Goal: Task Accomplishment & Management: Use online tool/utility

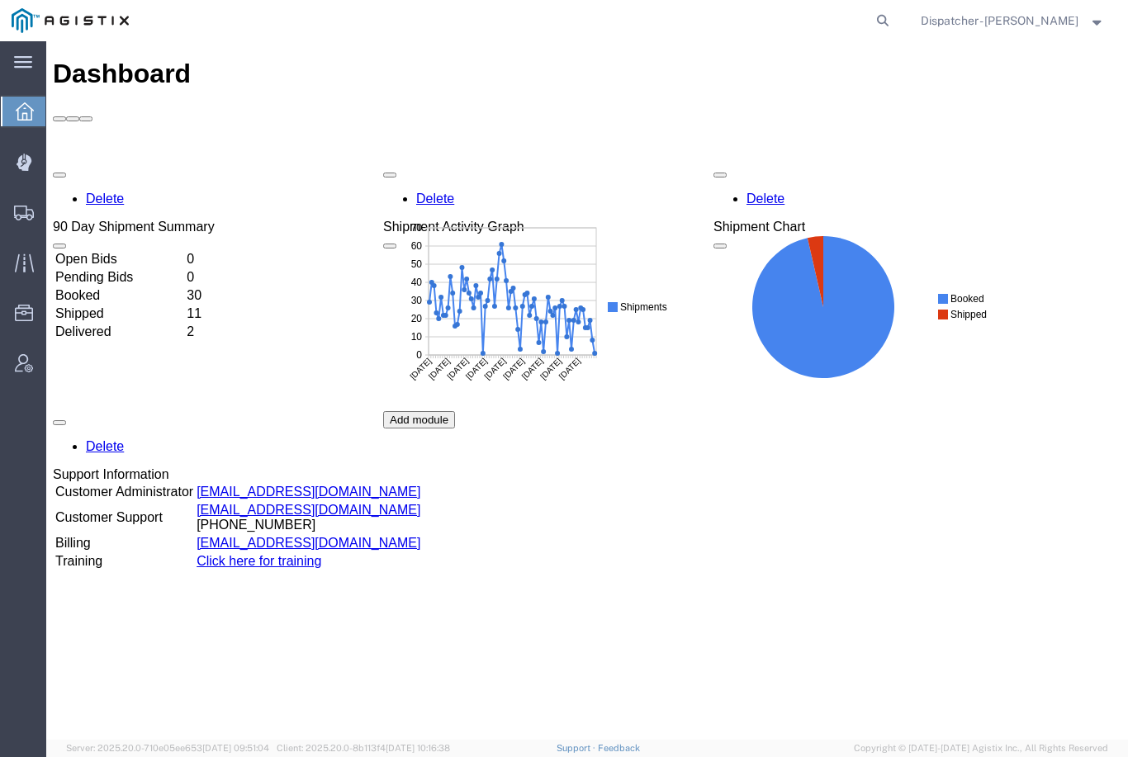
click at [21, 207] on icon at bounding box center [24, 213] width 20 height 15
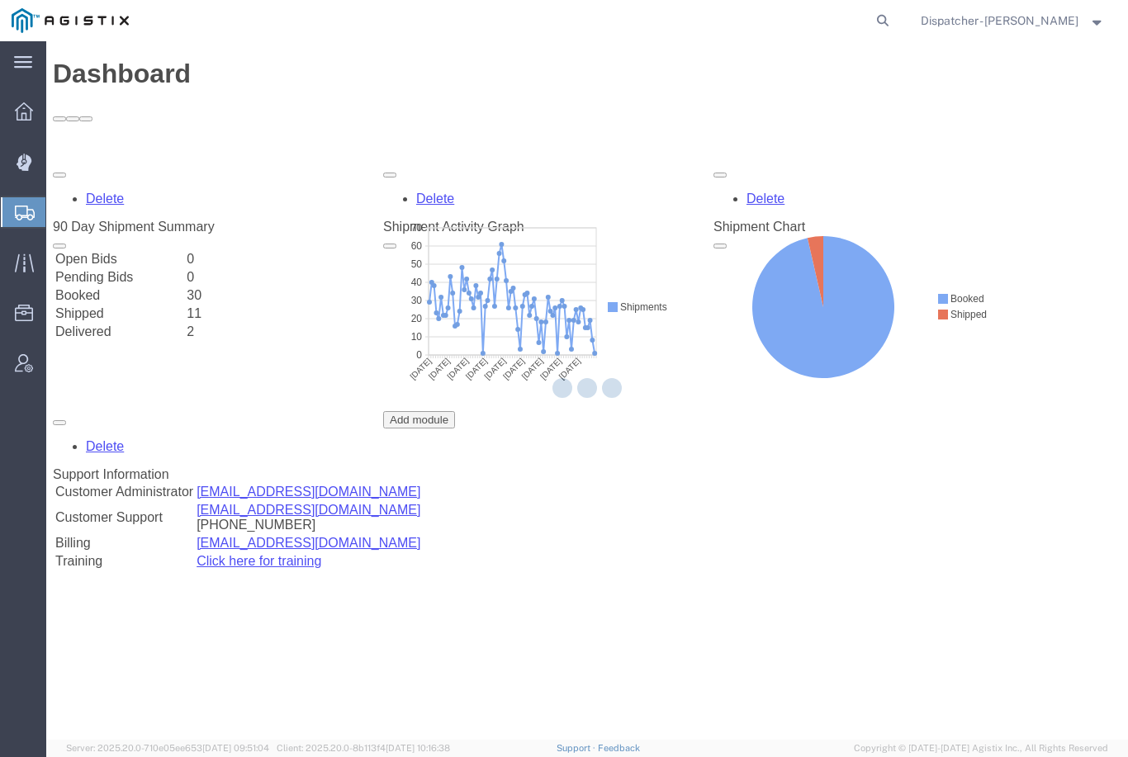
click at [21, 168] on icon at bounding box center [23, 162] width 15 height 17
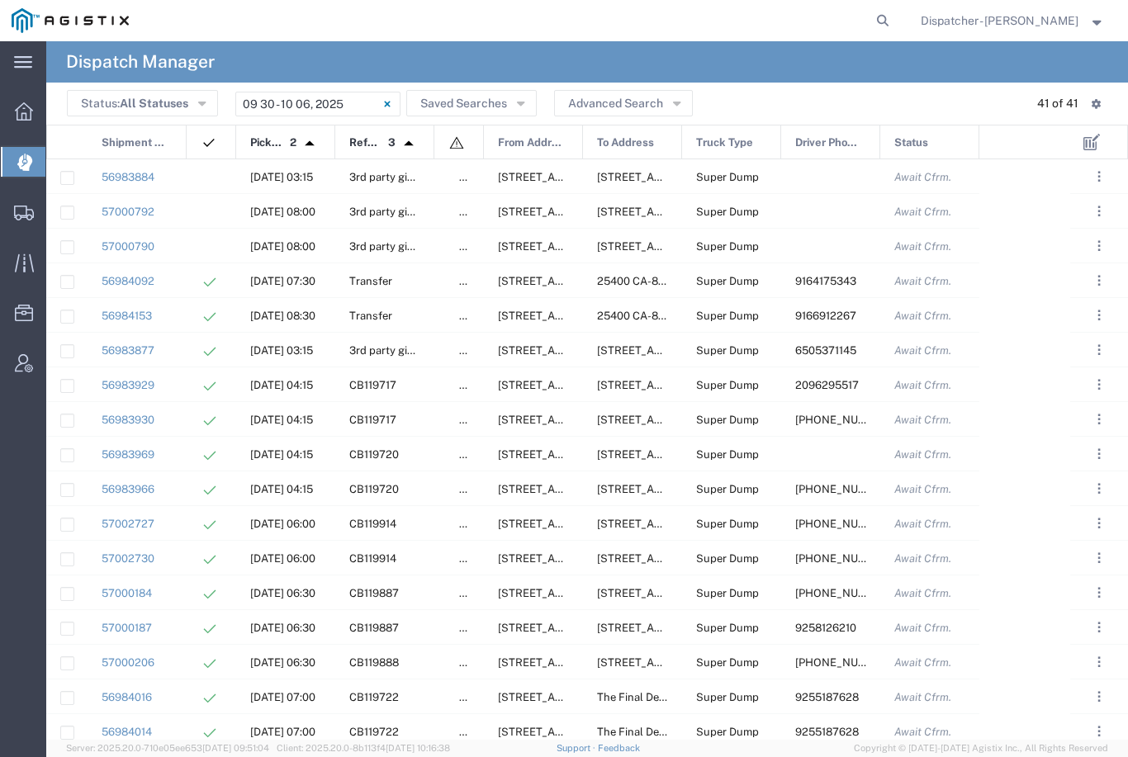
click at [330, 95] on input "09/30/2025 - 10/06/2025" at bounding box center [317, 104] width 165 height 25
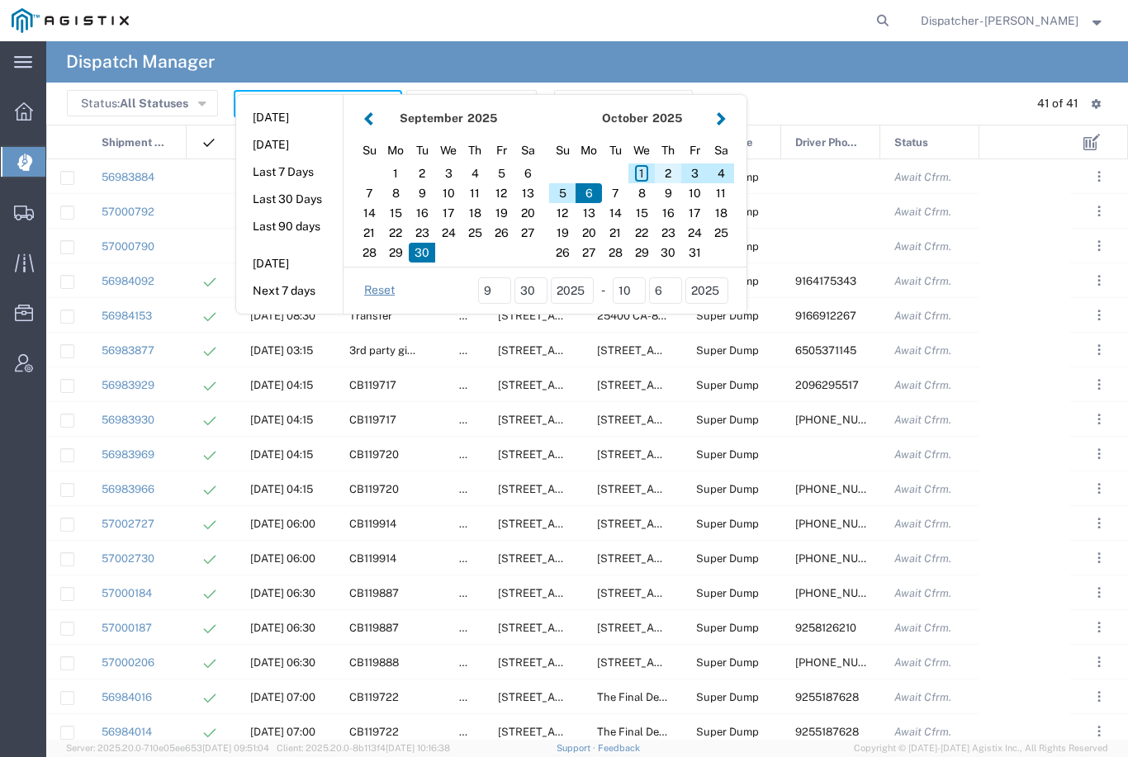
click at [669, 176] on div "2" at bounding box center [668, 173] width 26 height 20
click at [665, 172] on div "2" at bounding box center [668, 173] width 26 height 20
type input "10/02/2025"
type input "10/02/2025 - 10/02/2025"
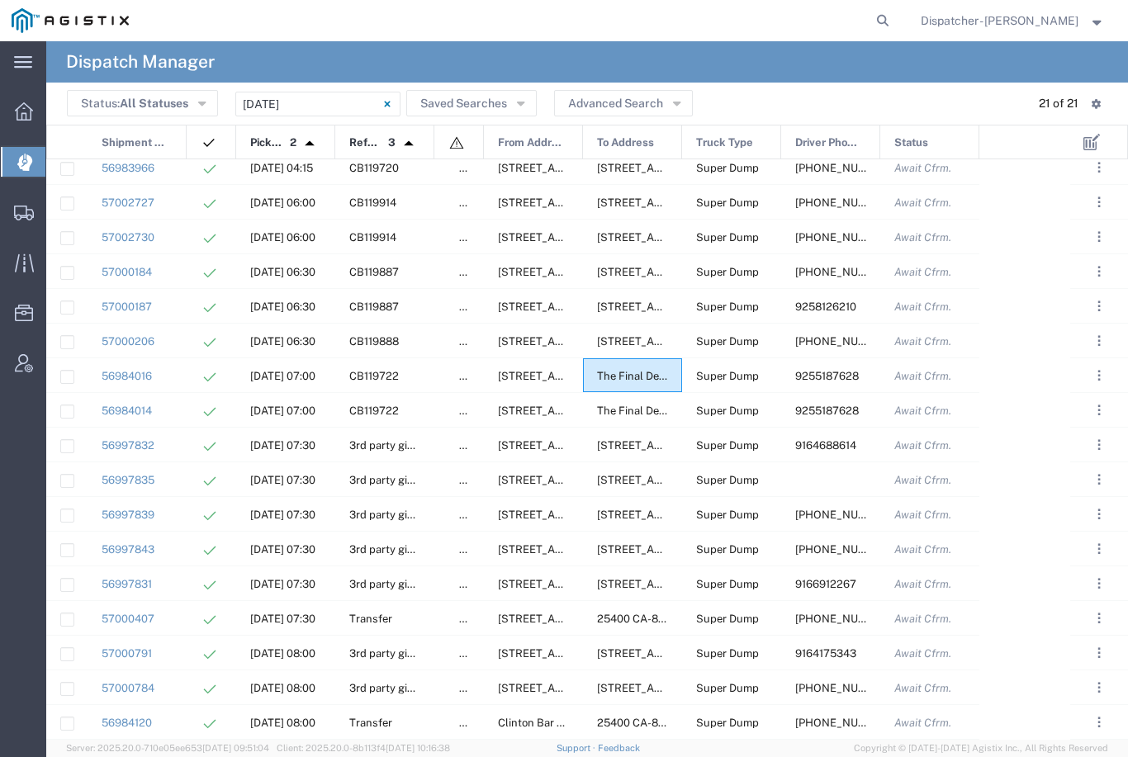
scroll to position [148, 0]
click at [174, 650] on div "57000791" at bounding box center [137, 653] width 99 height 34
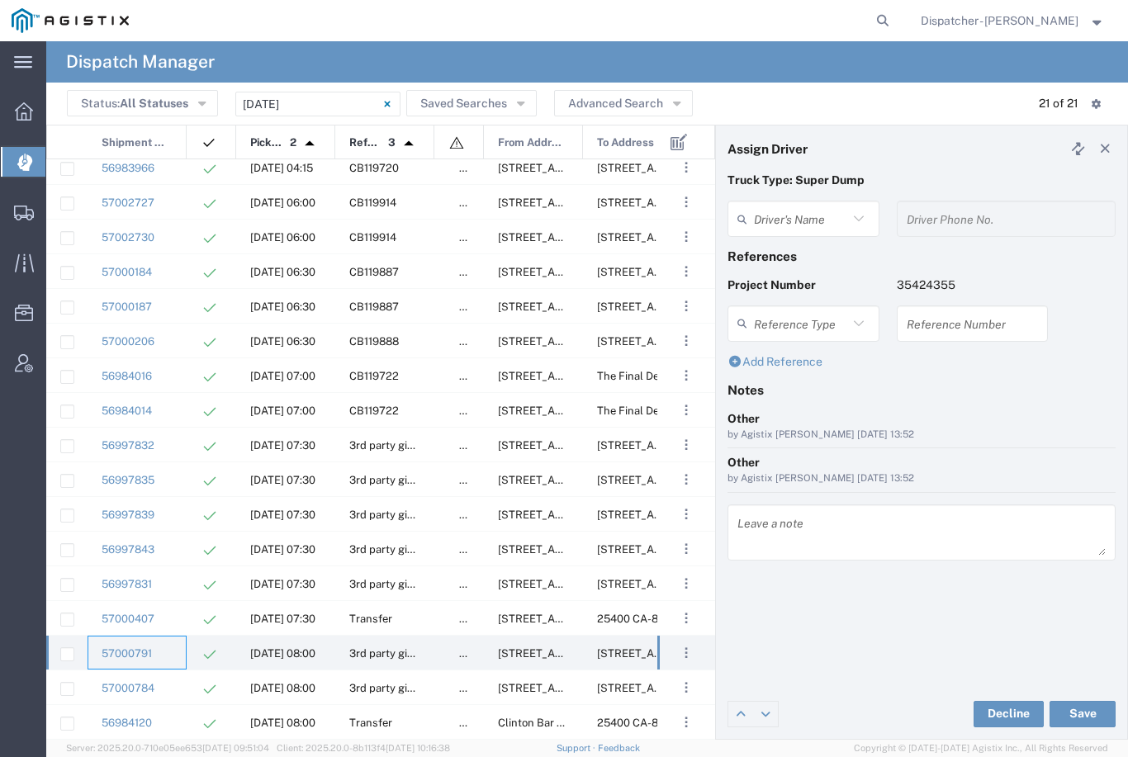
type input "Mark Semeit"
type input "9164175343"
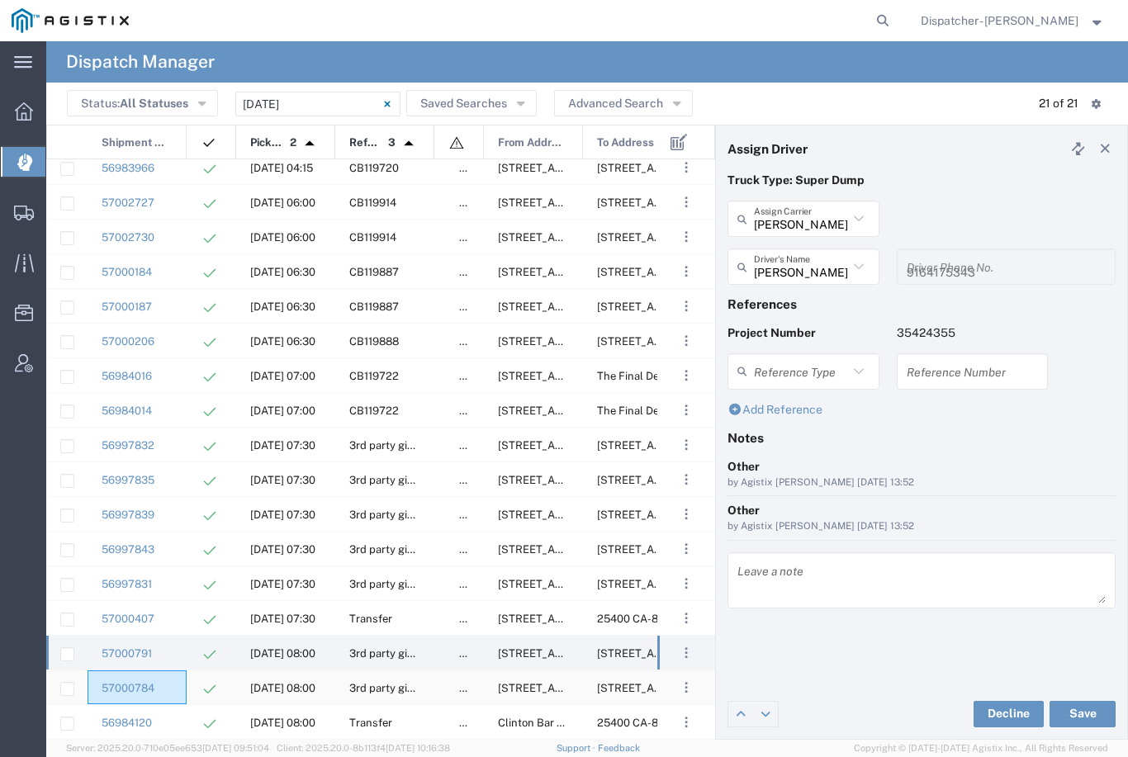
click at [176, 681] on div "57000784" at bounding box center [137, 687] width 99 height 34
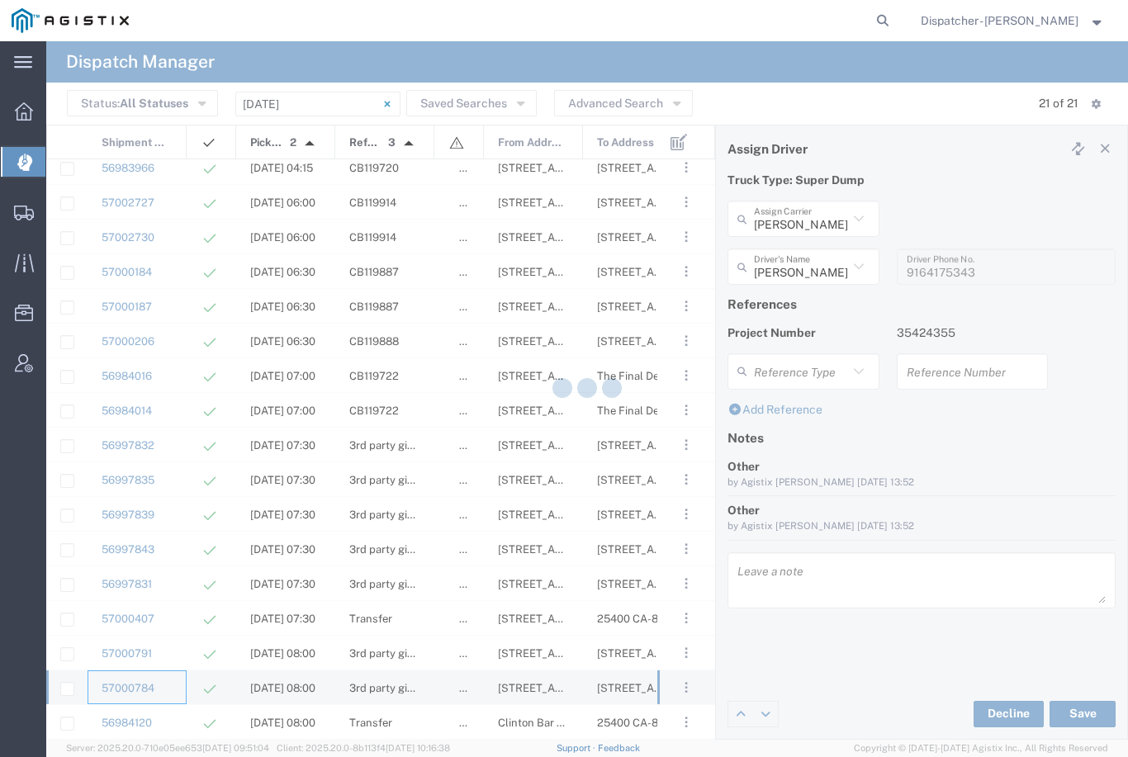
type input "Kipp Phillips"
type input "916-677-6099"
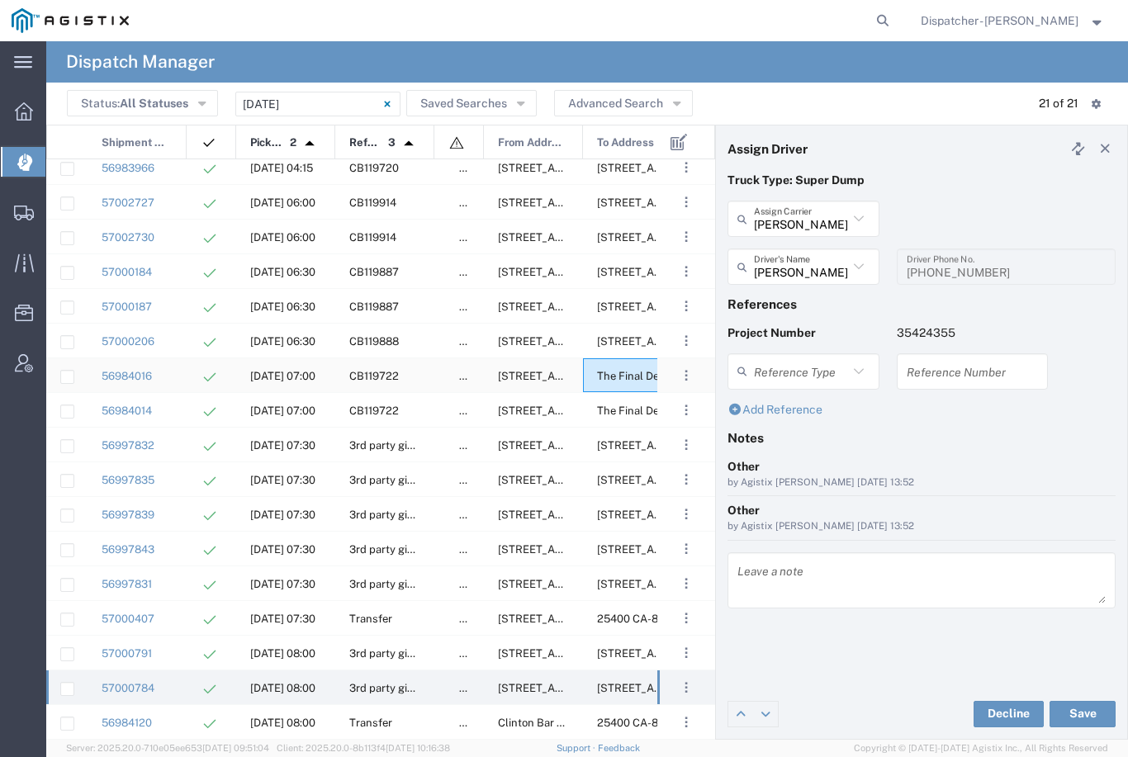
click at [617, 371] on span "The Final Destination is not defined yet, Placerville, California, United States" at bounding box center [843, 376] width 492 height 12
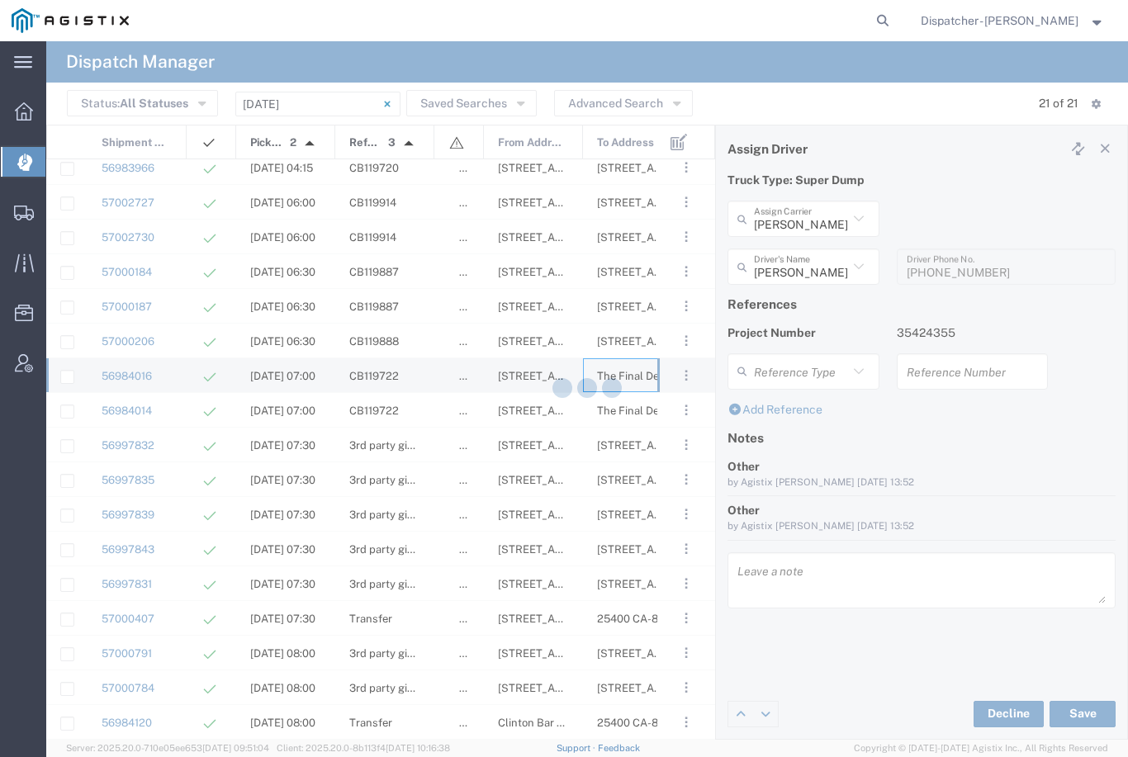
type input "SJC Trucking Inc"
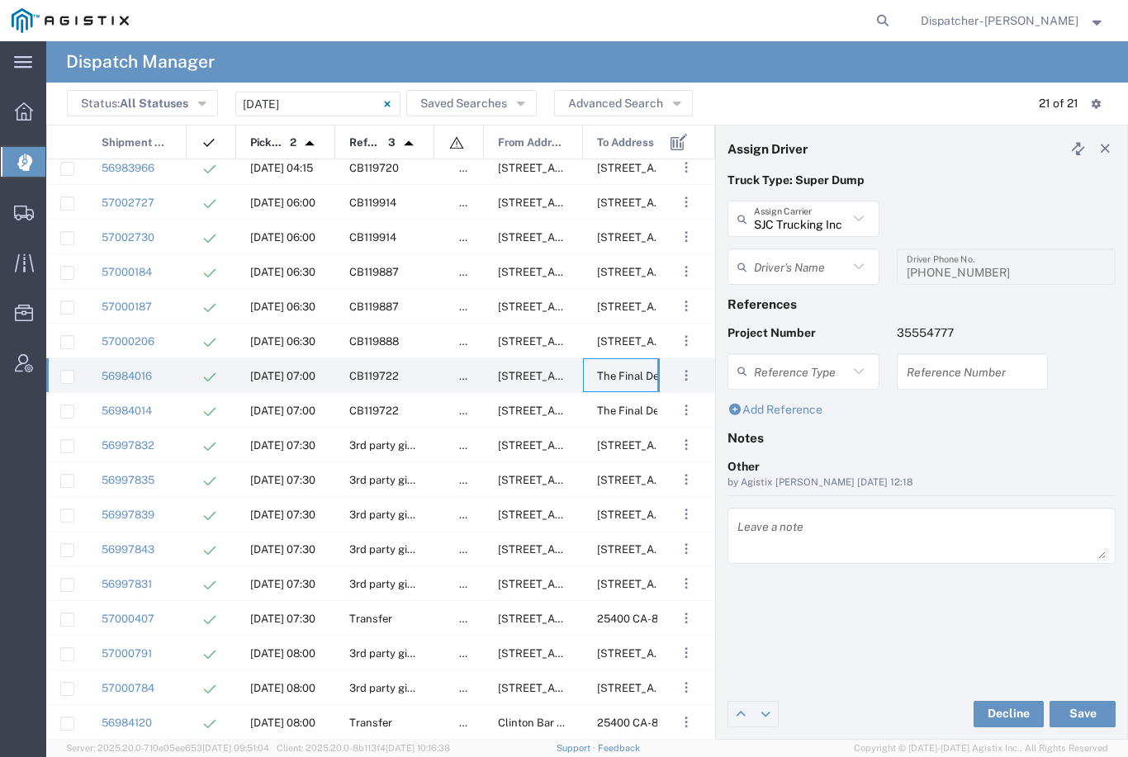
type input "Sergio Juarez-Camacho"
type input "9255187628"
click at [171, 443] on div "56997832" at bounding box center [137, 445] width 99 height 34
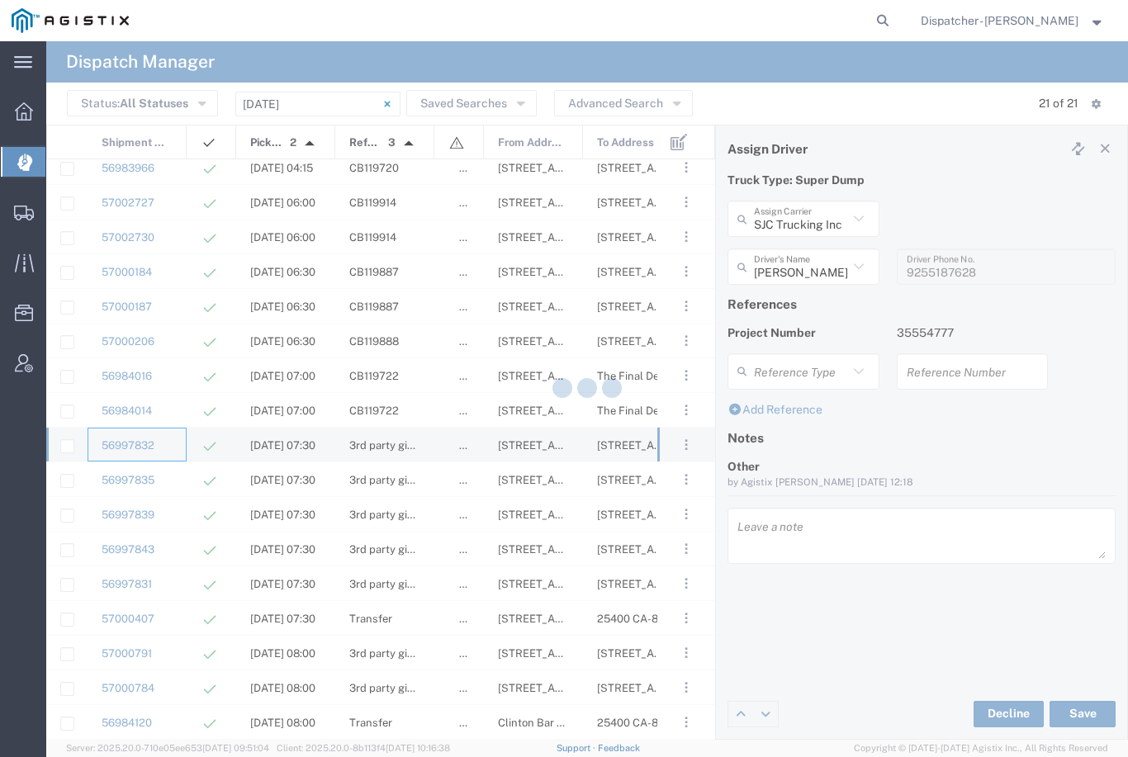
type input "Mk Hauling Inc"
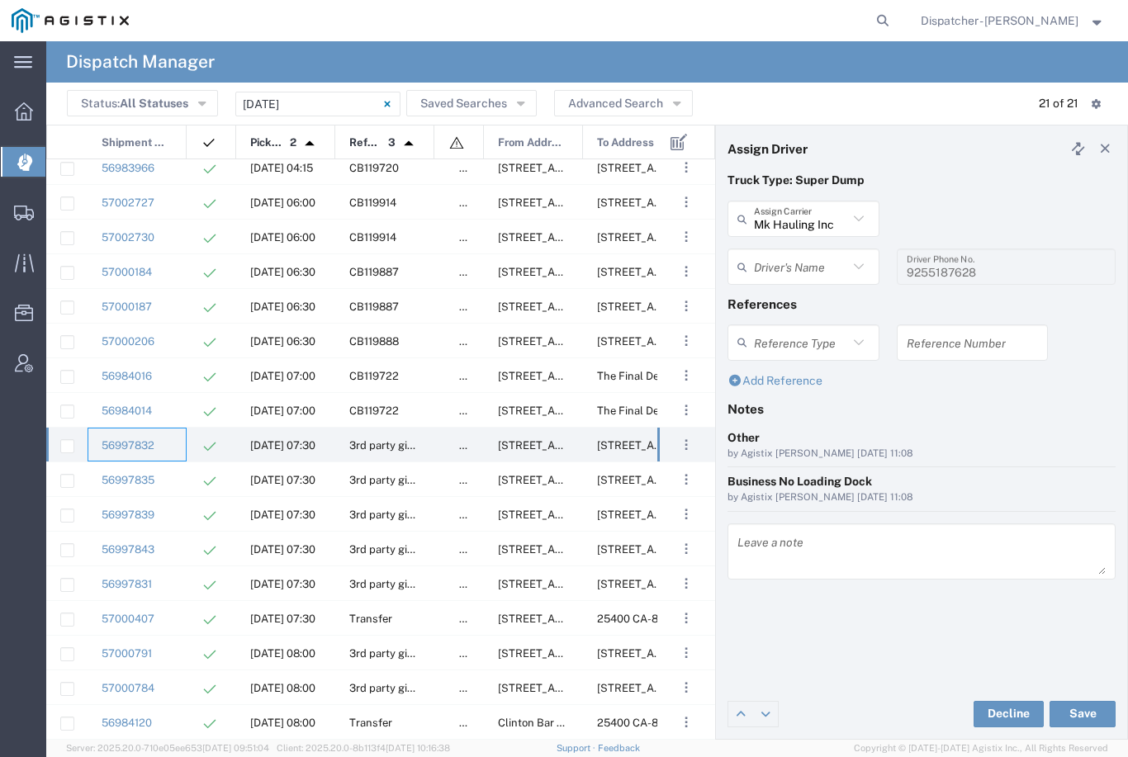
type input "Maxim Kreydich"
type input "9164688614"
click at [168, 486] on div "56997835" at bounding box center [137, 479] width 99 height 34
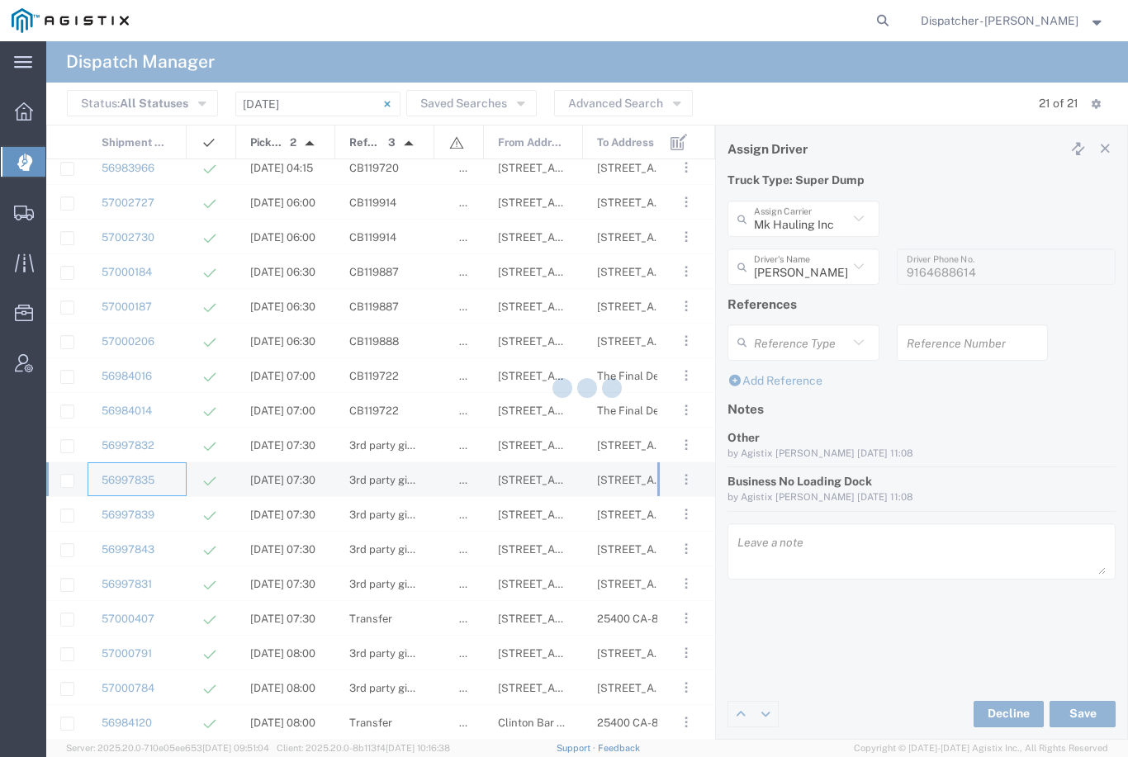
type input "Sacramento Transfer"
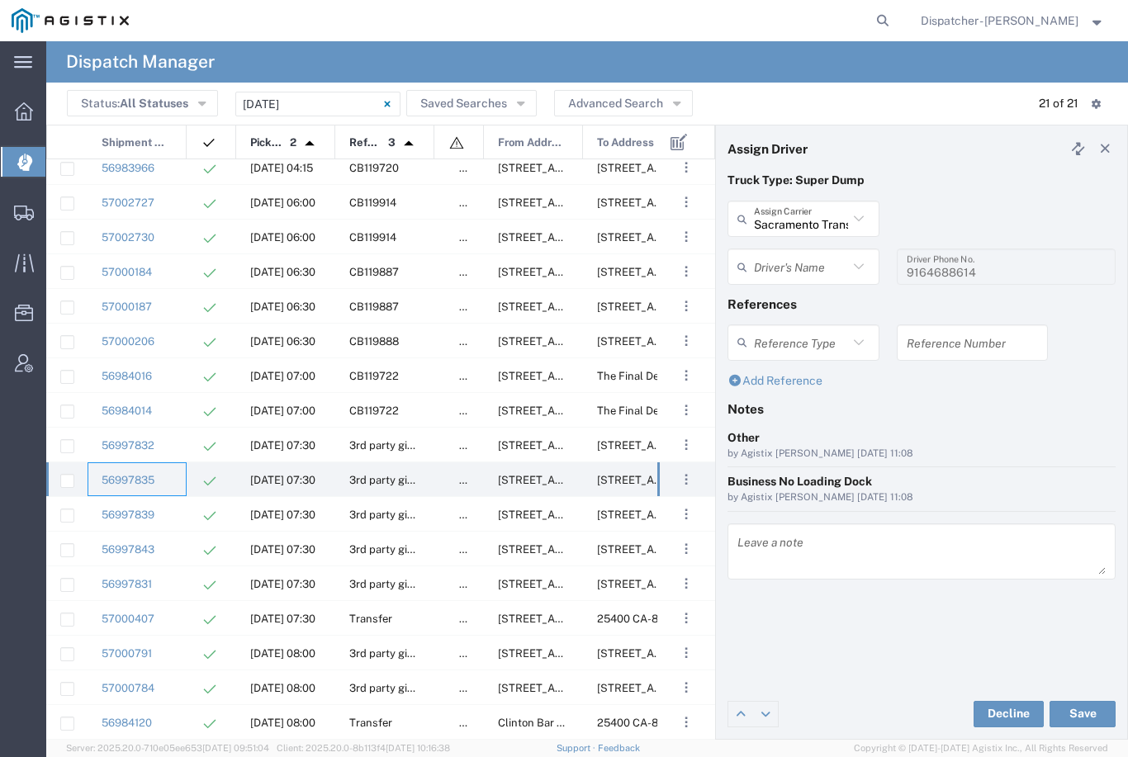
type input "TEMPLATE - NO ASSIGN"
click at [172, 514] on div "56997839" at bounding box center [137, 514] width 99 height 34
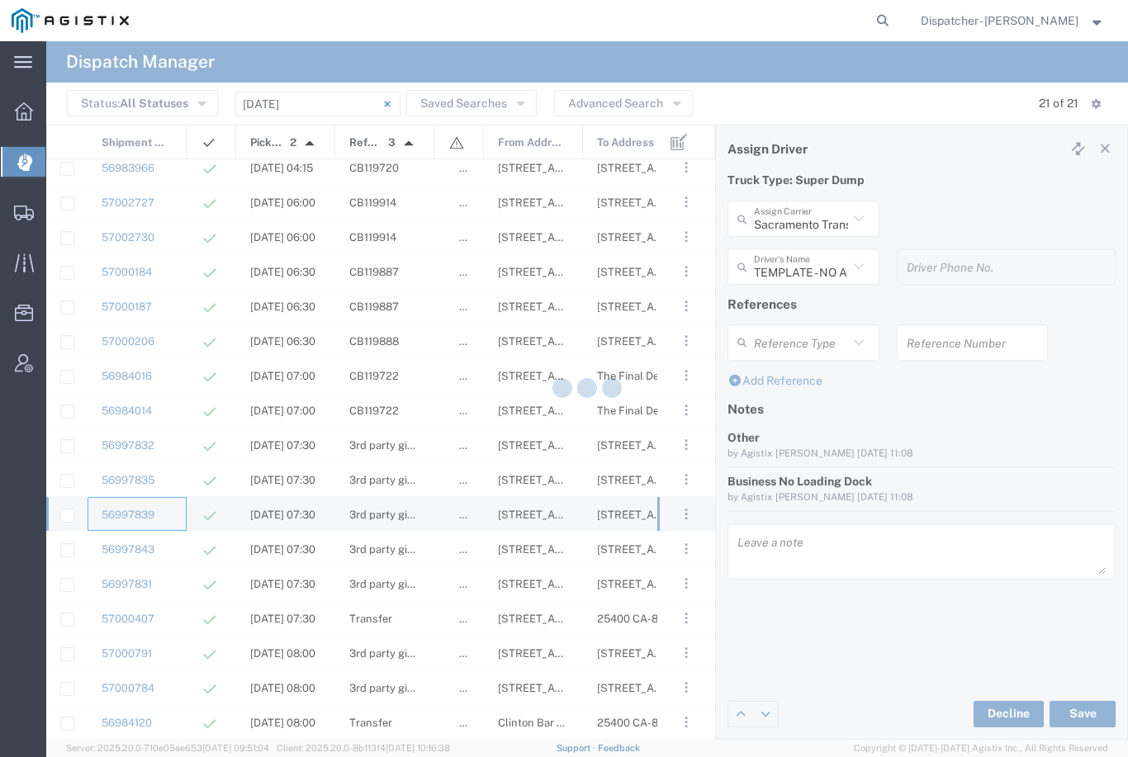
type input "Gab & Sons Trucking LLC"
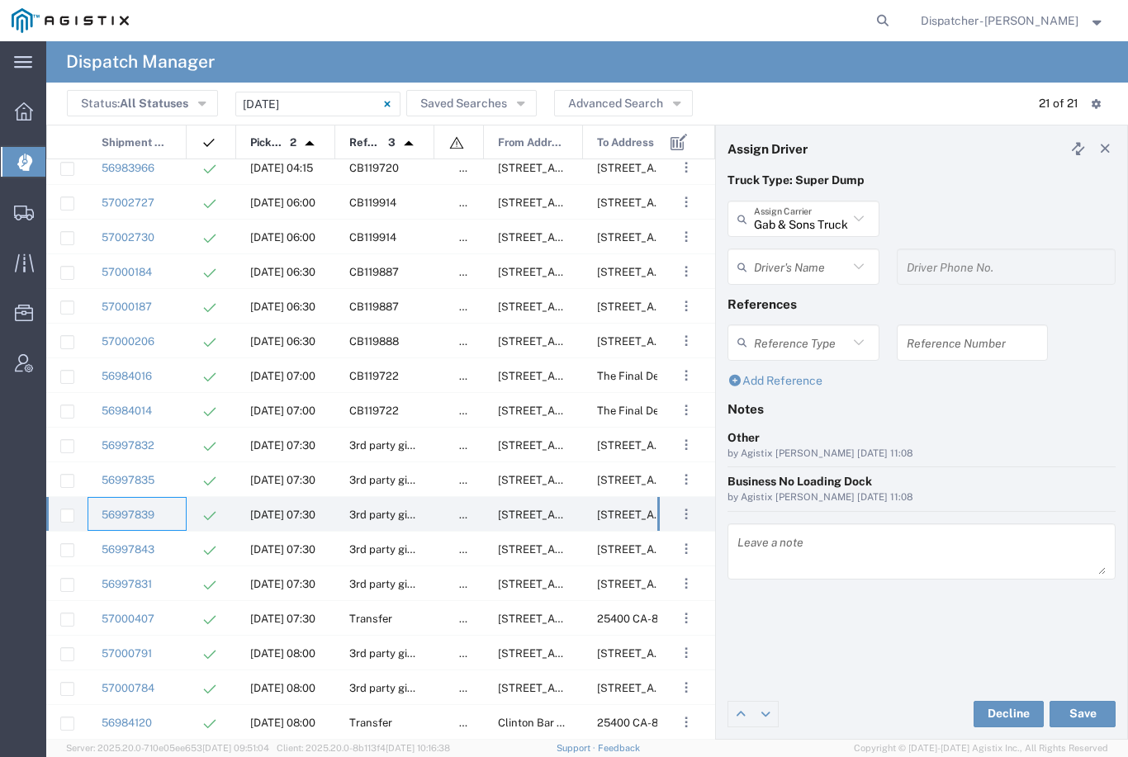
type input "Gabino Rodriguez"
type input "510-706-5887"
click at [172, 561] on div "56997843" at bounding box center [137, 549] width 99 height 34
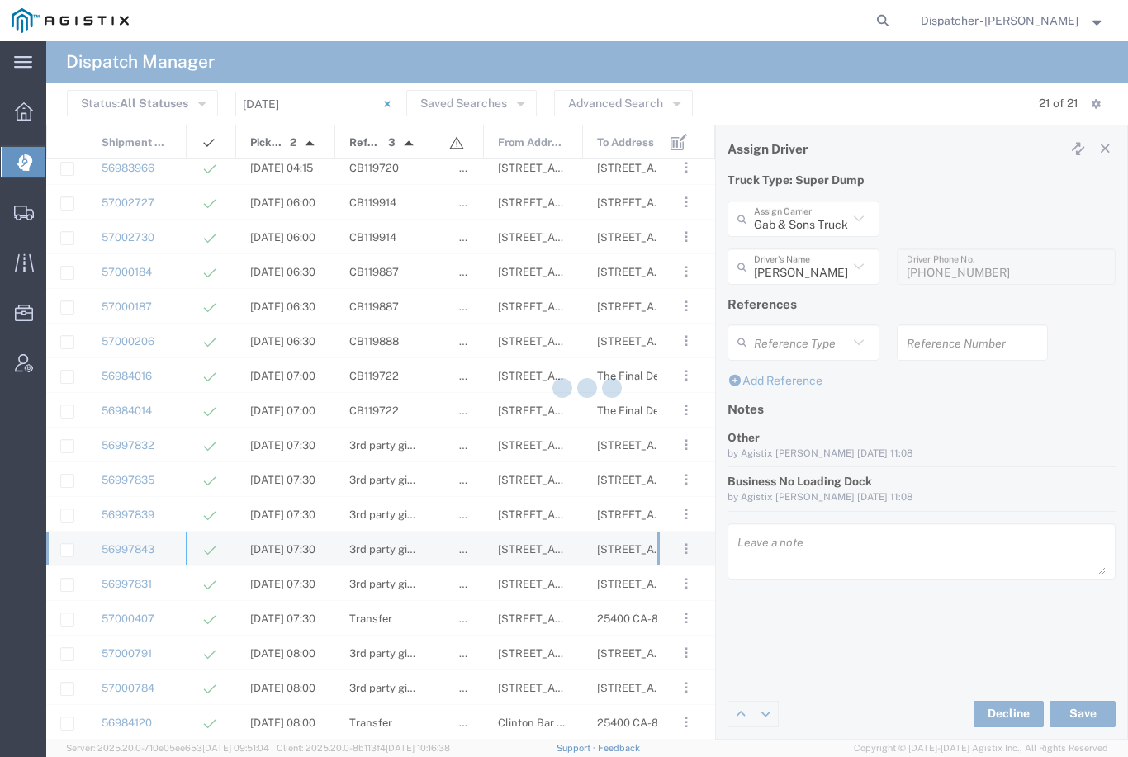
type input "David E Bell Trucking"
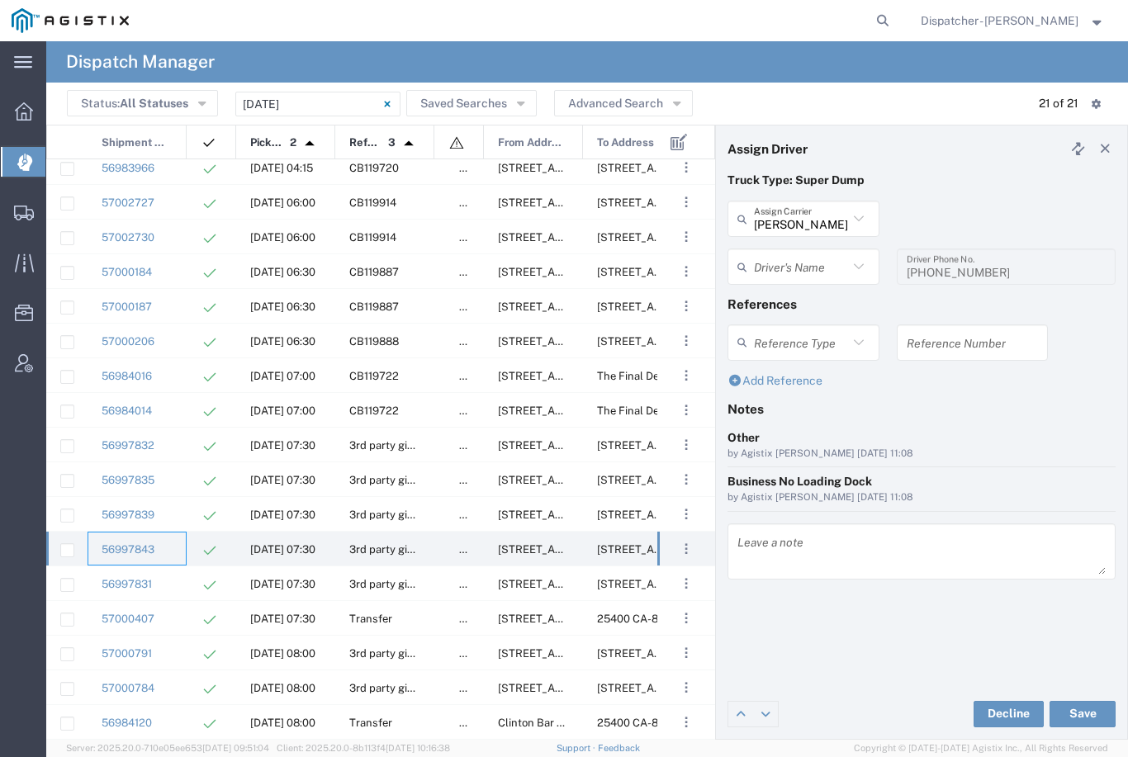
type input "Dennis Harned"
type input "530-682-5170"
